Goal: Task Accomplishment & Management: Use online tool/utility

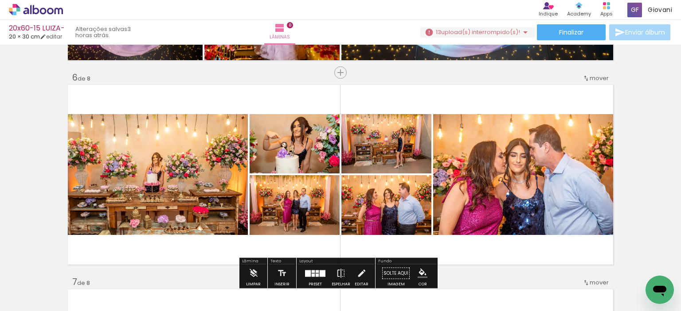
scroll to position [1019, 0]
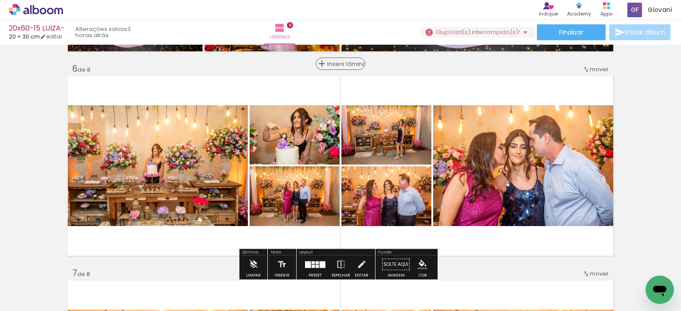
click at [336, 62] on span "Inserir lâmina" at bounding box center [344, 64] width 35 height 6
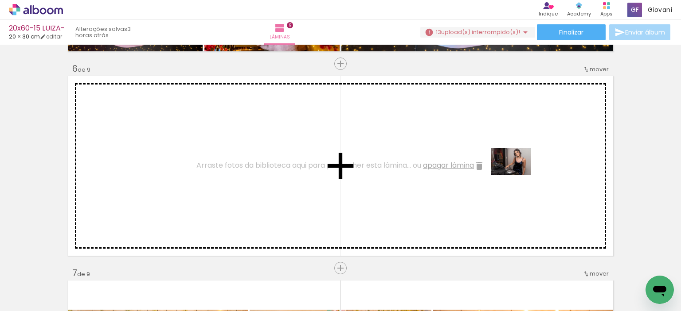
drag, startPoint x: 546, startPoint y: 282, endPoint x: 517, endPoint y: 175, distance: 110.6
click at [517, 175] on quentale-workspace at bounding box center [340, 155] width 681 height 311
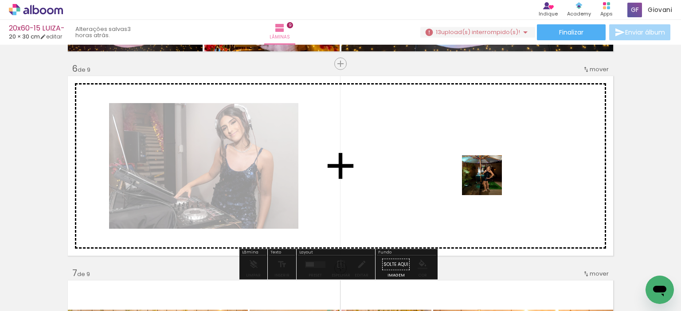
drag, startPoint x: 505, startPoint y: 279, endPoint x: 488, endPoint y: 177, distance: 102.8
click at [488, 177] on quentale-workspace at bounding box center [340, 155] width 681 height 311
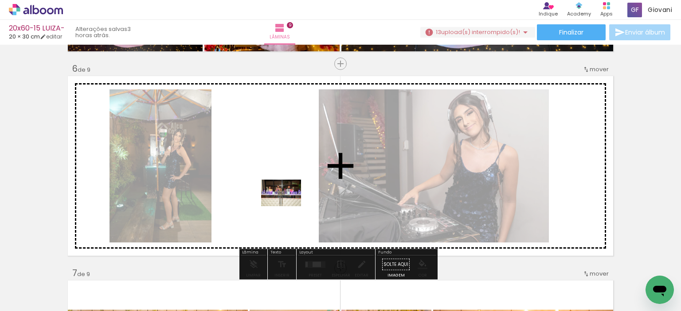
drag, startPoint x: 455, startPoint y: 283, endPoint x: 288, endPoint y: 206, distance: 184.4
click at [288, 206] on quentale-workspace at bounding box center [340, 155] width 681 height 311
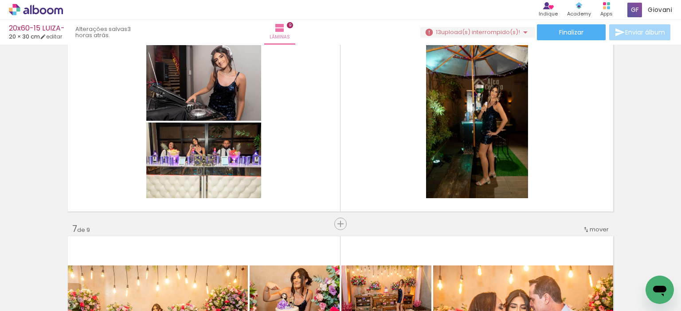
scroll to position [0, 2336]
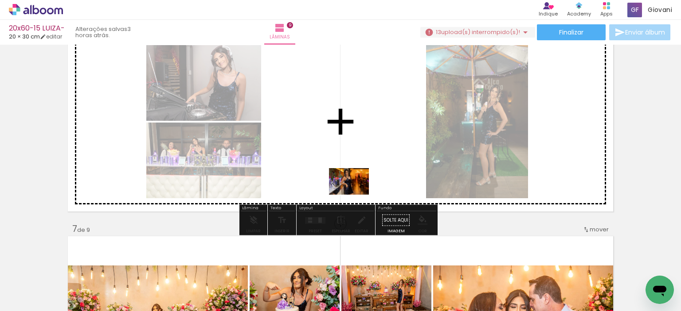
drag, startPoint x: 191, startPoint y: 283, endPoint x: 355, endPoint y: 195, distance: 186.1
click at [355, 195] on quentale-workspace at bounding box center [340, 155] width 681 height 311
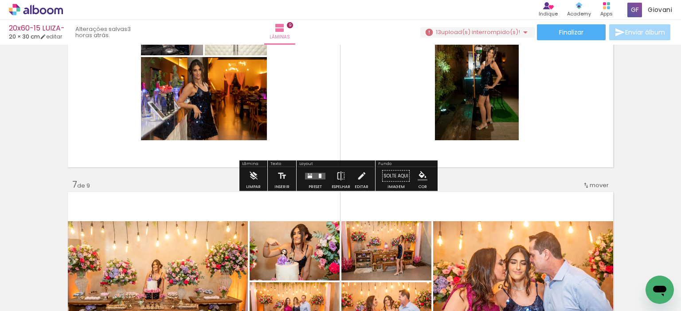
scroll to position [1063, 0]
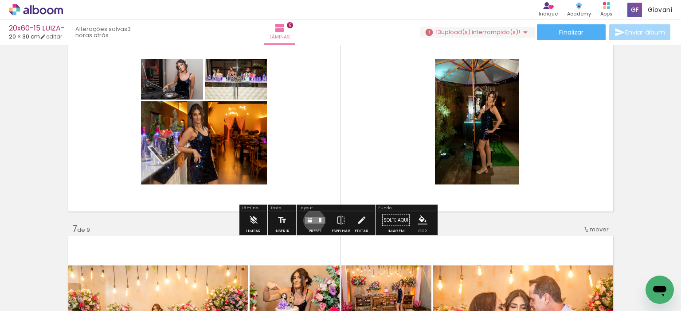
click at [312, 221] on quentale-layouter at bounding box center [315, 220] width 20 height 7
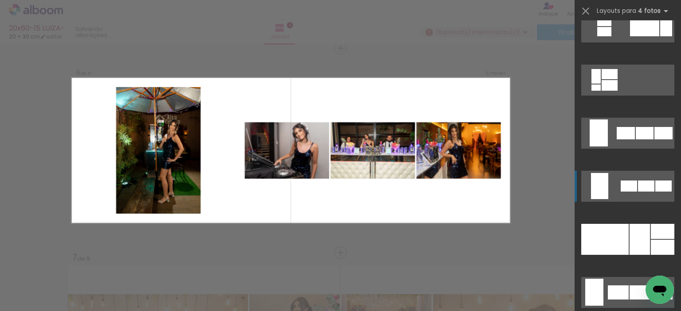
scroll to position [620, 0]
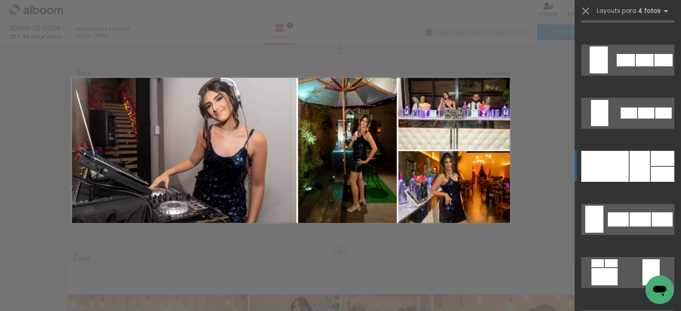
click at [629, 157] on div at bounding box center [639, 166] width 20 height 31
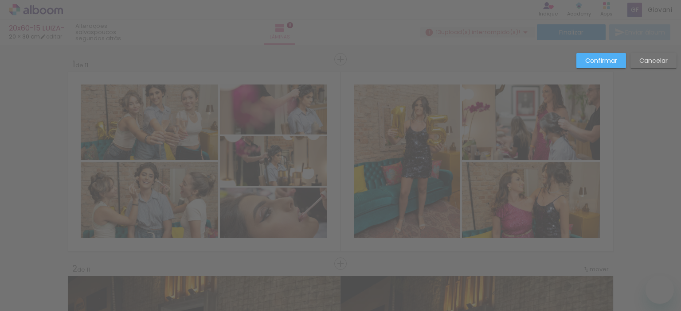
drag, startPoint x: 0, startPoint y: 0, endPoint x: 196, endPoint y: 179, distance: 265.9
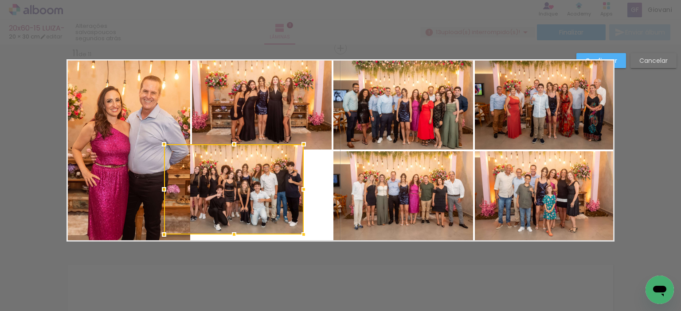
scroll to position [0, 3340]
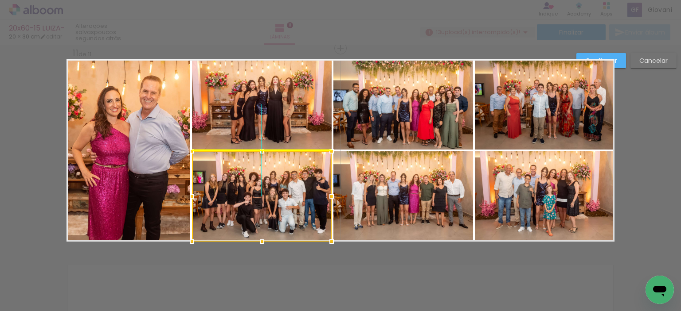
drag, startPoint x: 196, startPoint y: 179, endPoint x: 300, endPoint y: 181, distance: 103.2
click at [300, 181] on div at bounding box center [262, 197] width 140 height 90
click at [0, 0] on slot "Confirmar" at bounding box center [0, 0] width 0 height 0
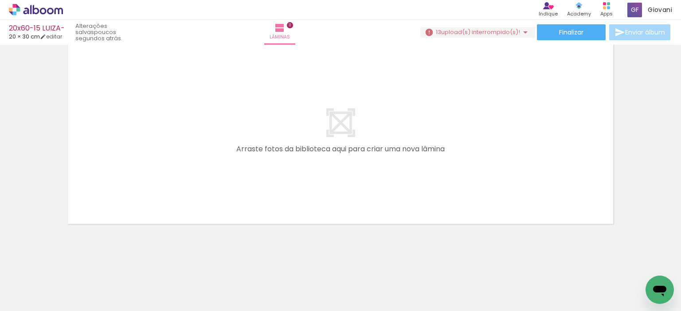
scroll to position [0, 5448]
click at [505, 33] on span "upload(s) interrompido(s)!" at bounding box center [480, 32] width 79 height 8
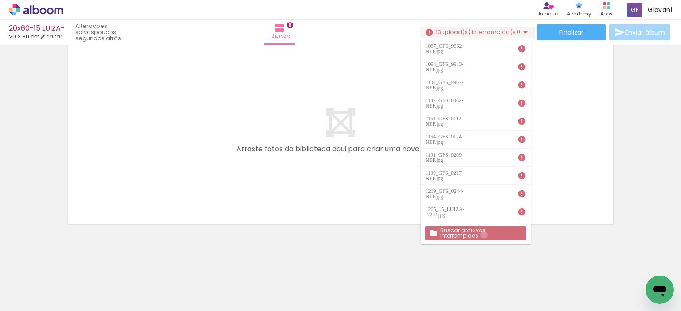
click at [0, 0] on slot "Buscar arquivos interrompidos" at bounding box center [0, 0] width 0 height 0
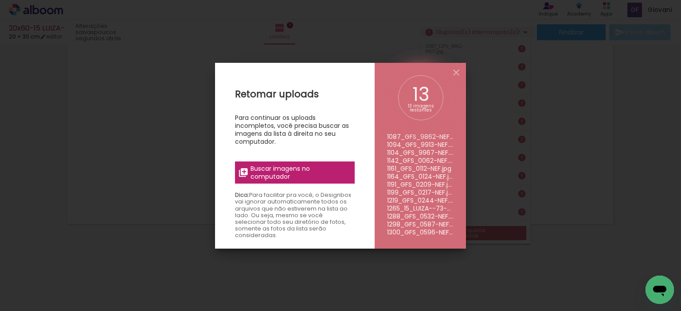
click at [283, 170] on span "Buscar imagens no computador" at bounding box center [299, 173] width 99 height 16
click at [0, 0] on input "file" at bounding box center [0, 0] width 0 height 0
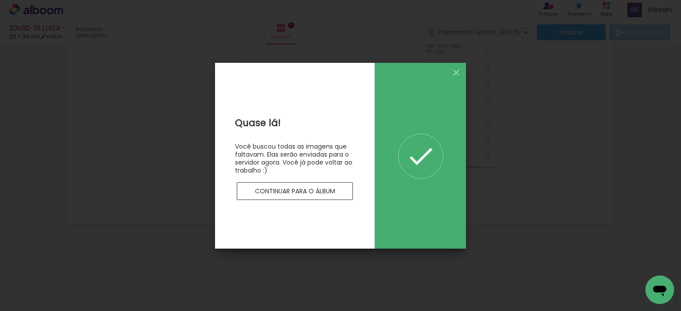
click at [0, 0] on slot "Continuar para o álbum" at bounding box center [0, 0] width 0 height 0
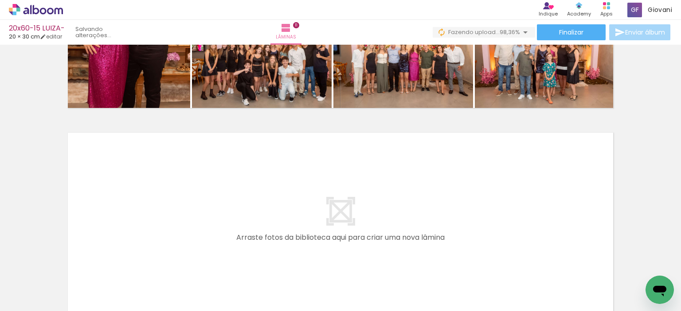
scroll to position [0, 3518]
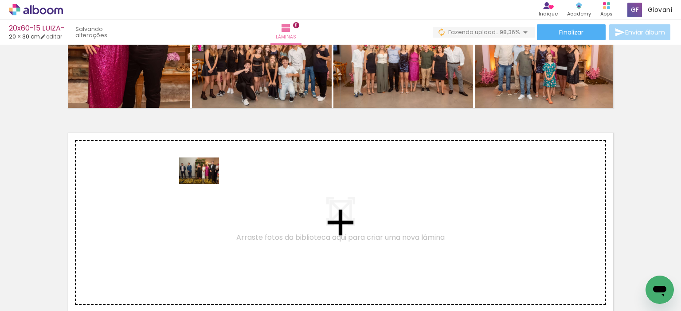
drag, startPoint x: 150, startPoint y: 283, endPoint x: 206, endPoint y: 184, distance: 113.5
click at [206, 184] on quentale-workspace at bounding box center [340, 155] width 681 height 311
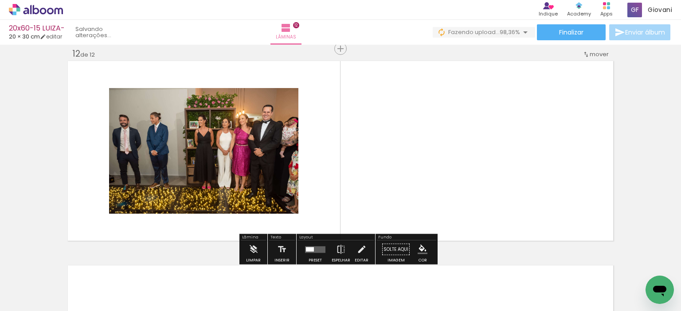
scroll to position [2263, 0]
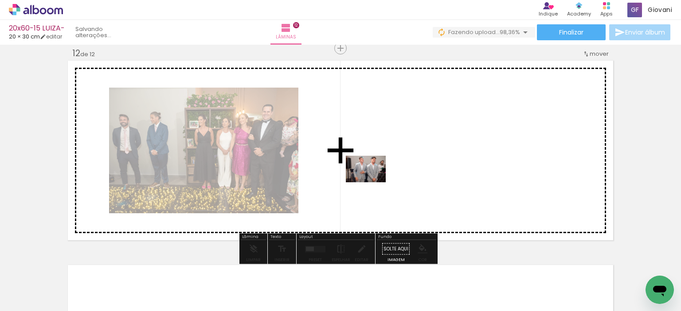
drag, startPoint x: 202, startPoint y: 288, endPoint x: 372, endPoint y: 183, distance: 200.4
click at [372, 183] on quentale-workspace at bounding box center [340, 155] width 681 height 311
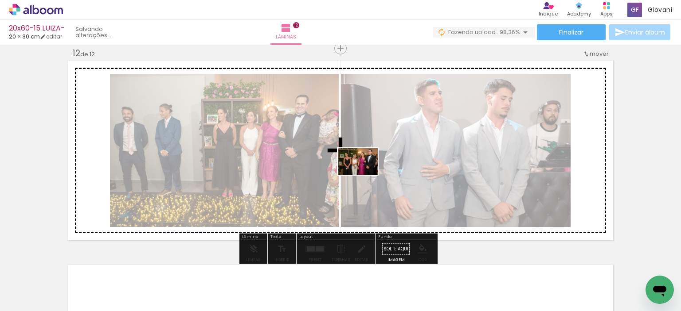
drag, startPoint x: 346, startPoint y: 206, endPoint x: 364, endPoint y: 175, distance: 35.8
click at [364, 175] on quentale-workspace at bounding box center [340, 155] width 681 height 311
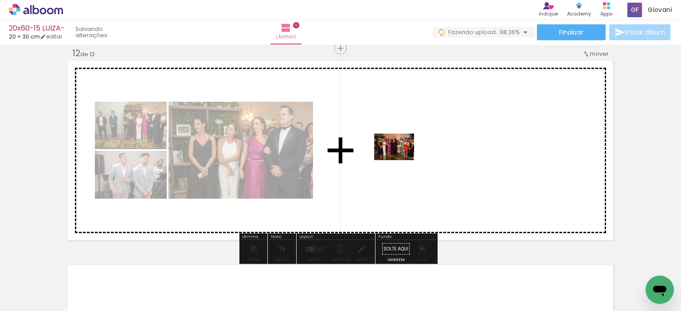
drag, startPoint x: 347, startPoint y: 286, endPoint x: 401, endPoint y: 160, distance: 136.4
click at [401, 160] on quentale-workspace at bounding box center [340, 155] width 681 height 311
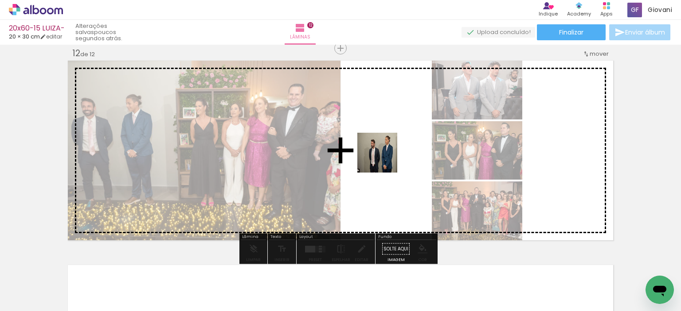
drag, startPoint x: 253, startPoint y: 288, endPoint x: 384, endPoint y: 160, distance: 182.7
click at [384, 160] on quentale-workspace at bounding box center [340, 155] width 681 height 311
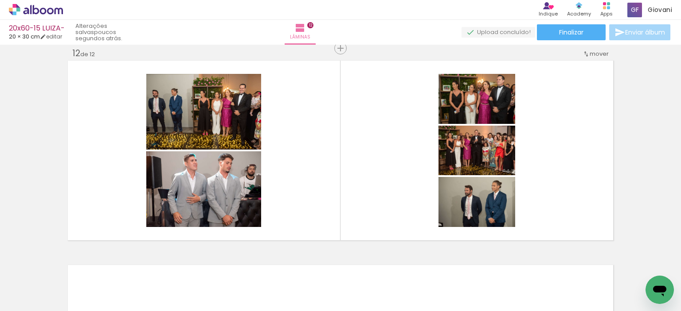
scroll to position [0, 4480]
